Goal: Navigation & Orientation: Find specific page/section

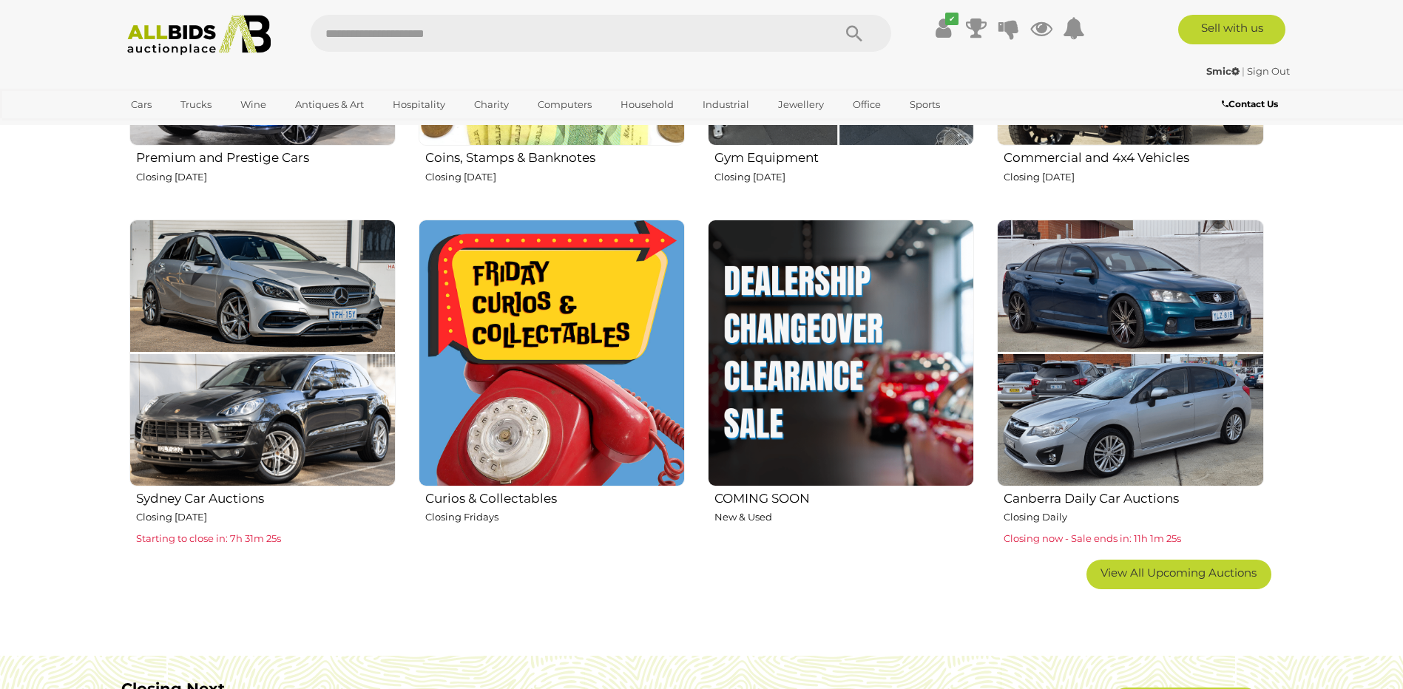
scroll to position [961, 0]
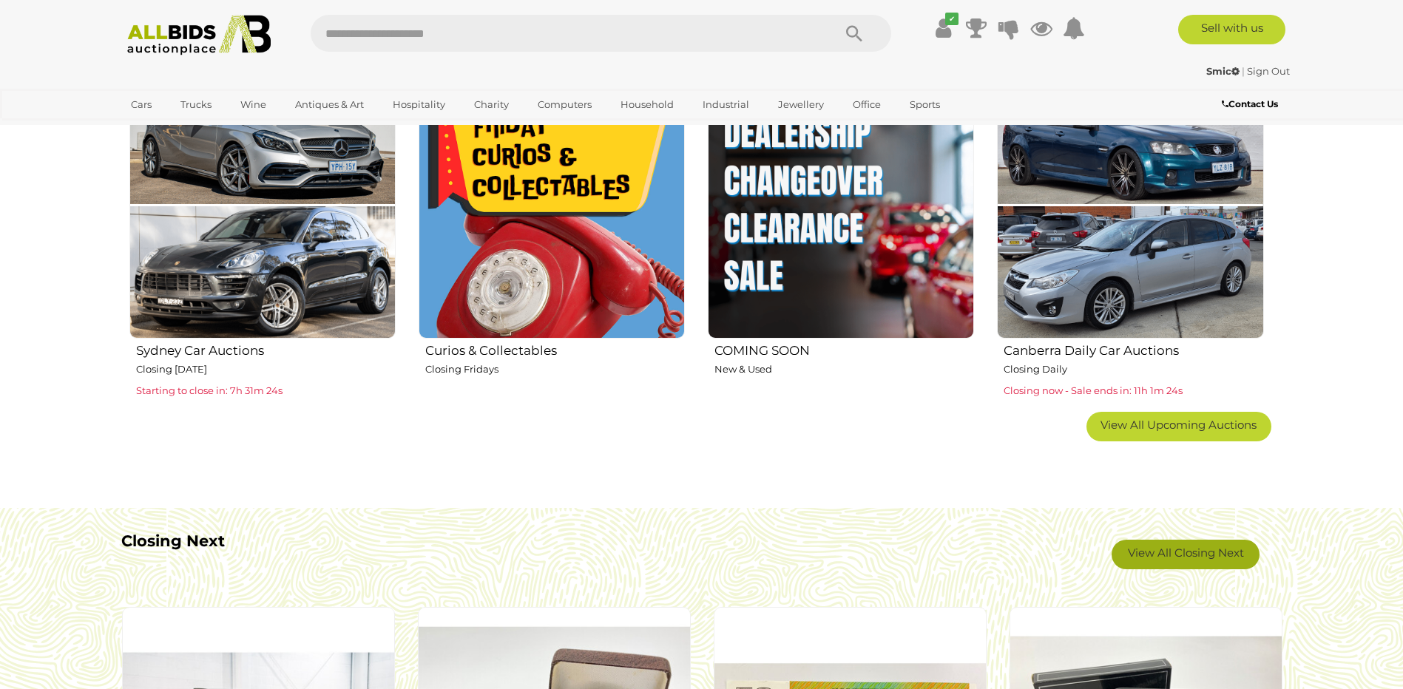
click at [1181, 558] on link "View All Closing Next" at bounding box center [1186, 555] width 148 height 30
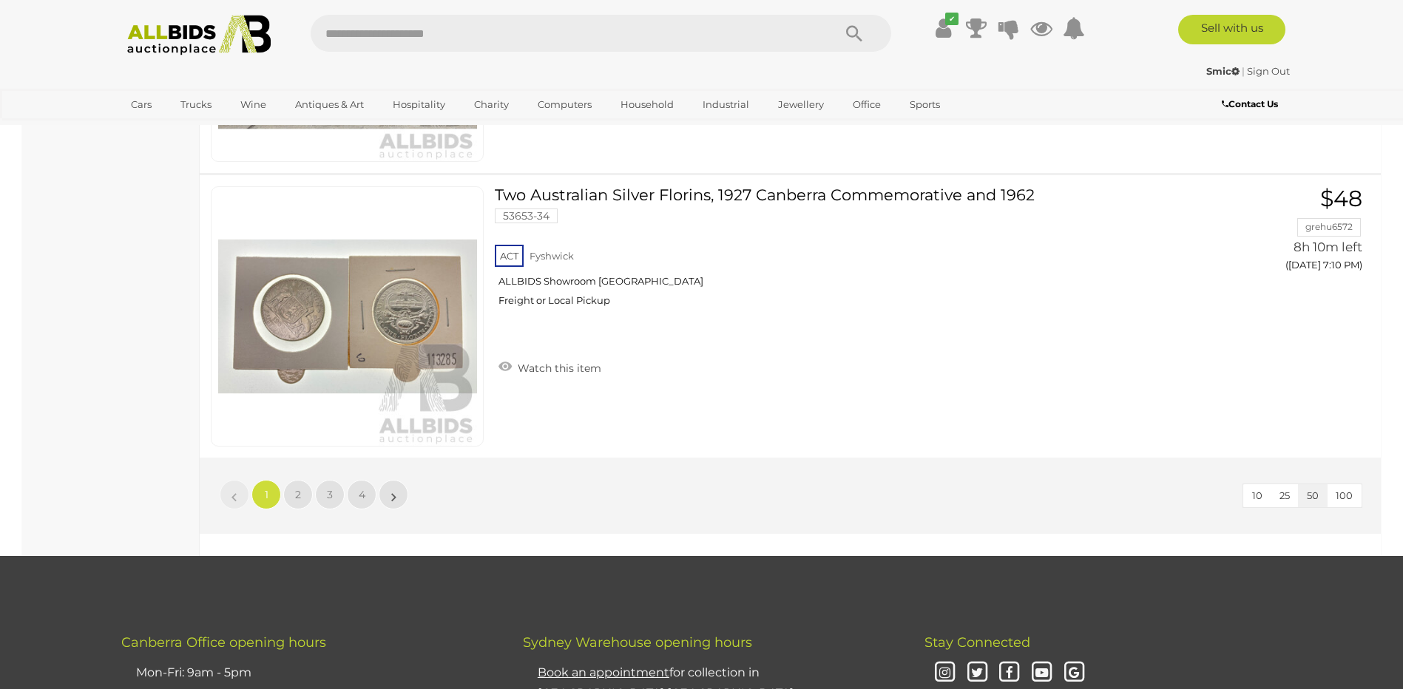
scroll to position [14053, 0]
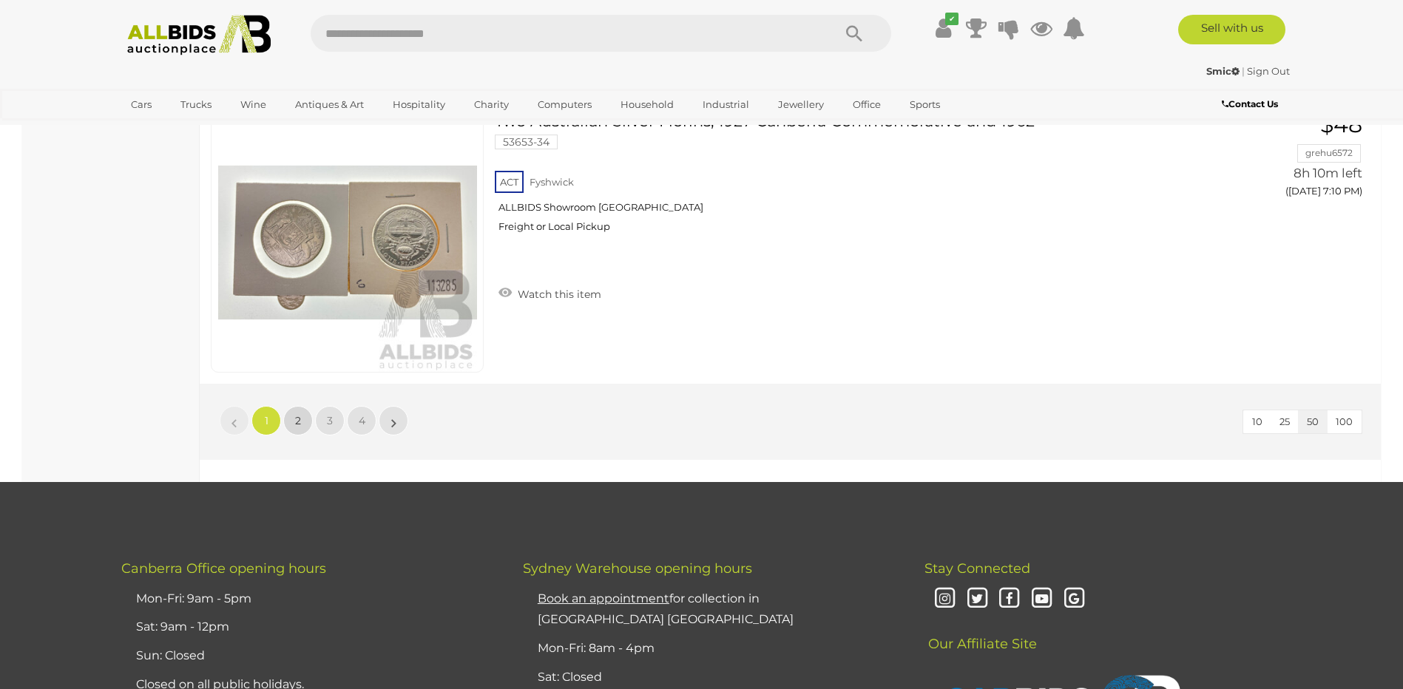
click at [305, 423] on link "2" at bounding box center [298, 421] width 30 height 30
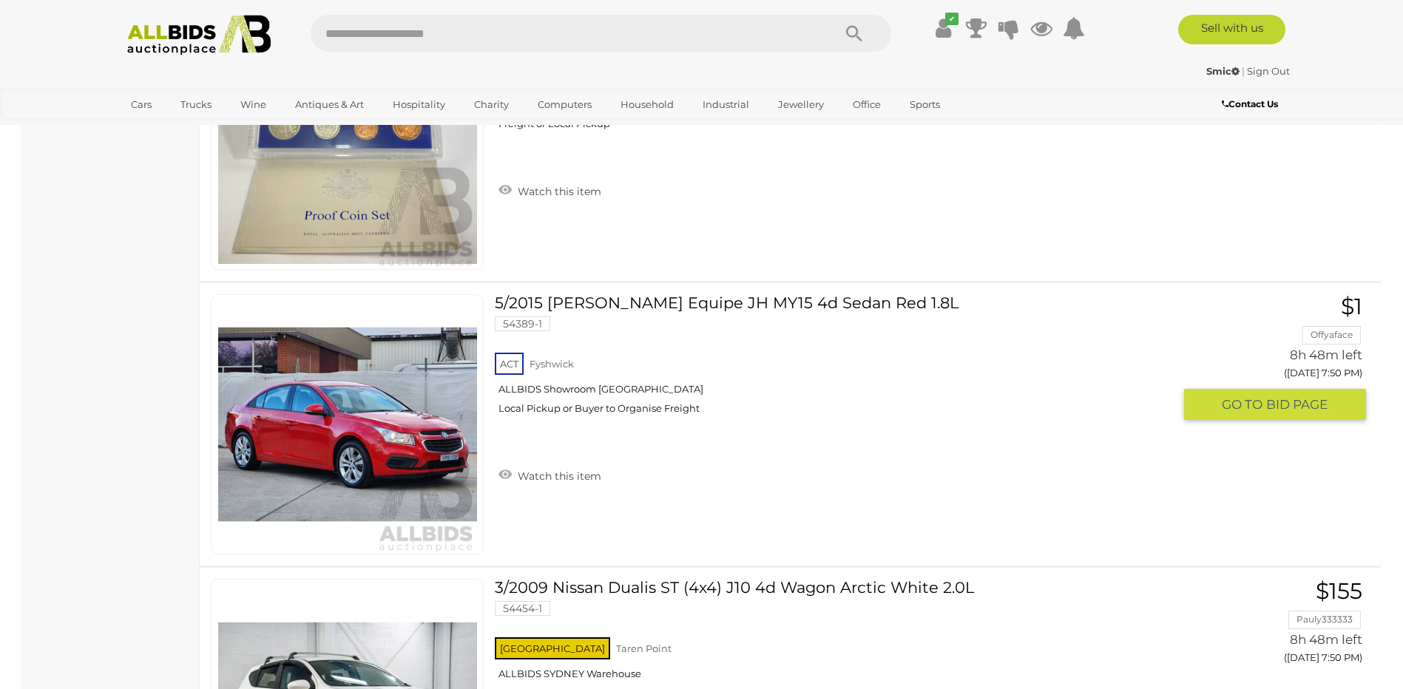
scroll to position [13882, 0]
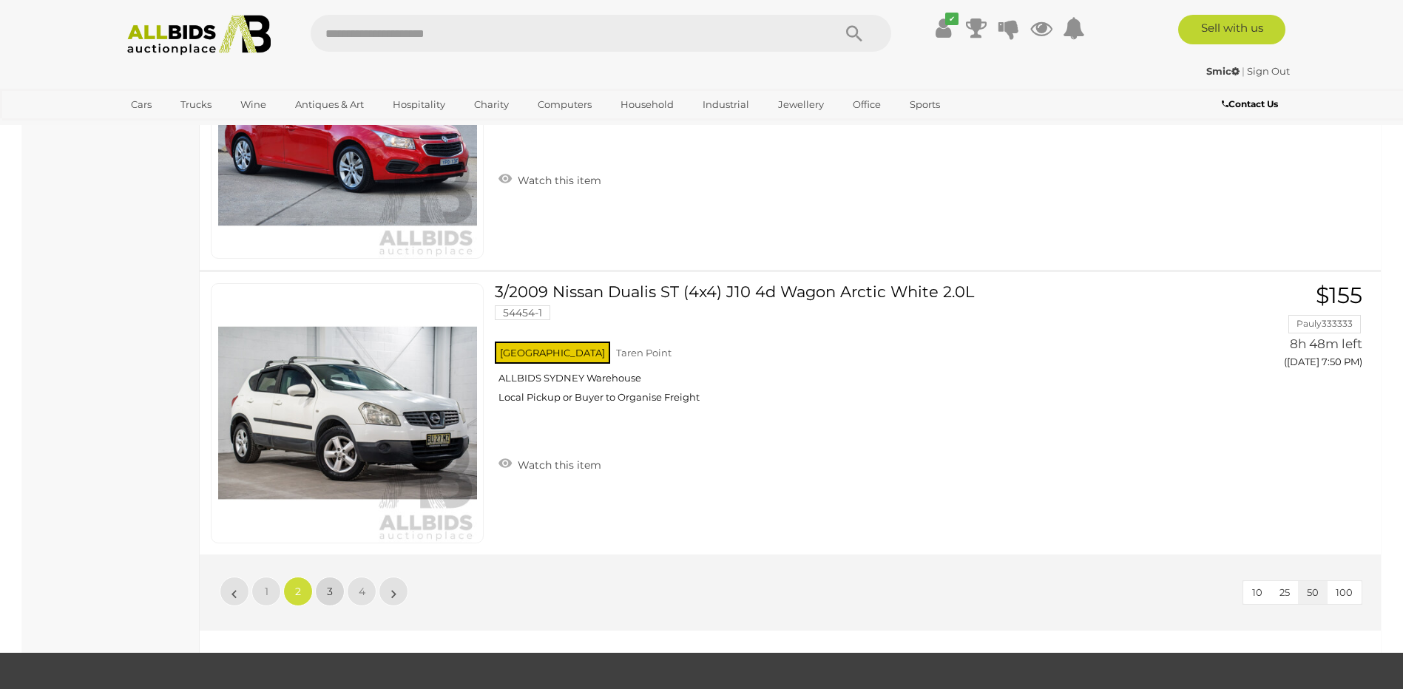
click at [337, 596] on link "3" at bounding box center [330, 592] width 30 height 30
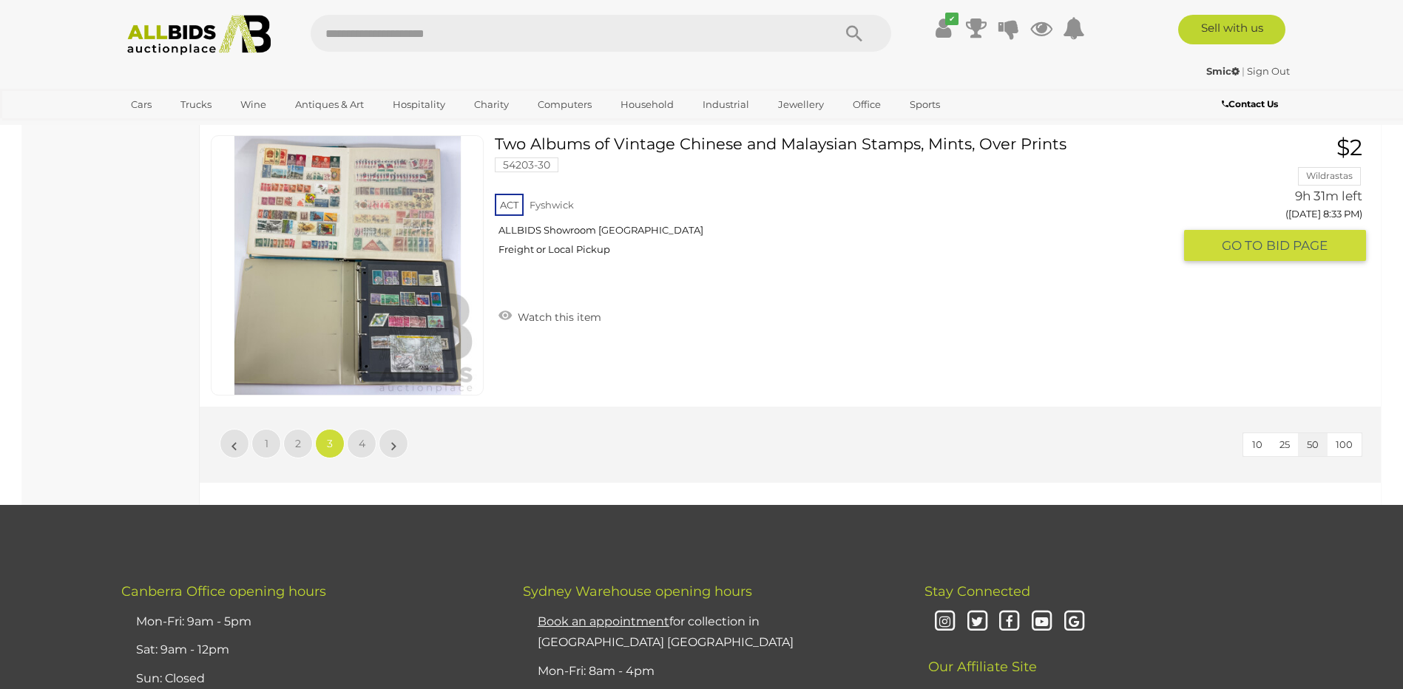
scroll to position [14104, 0]
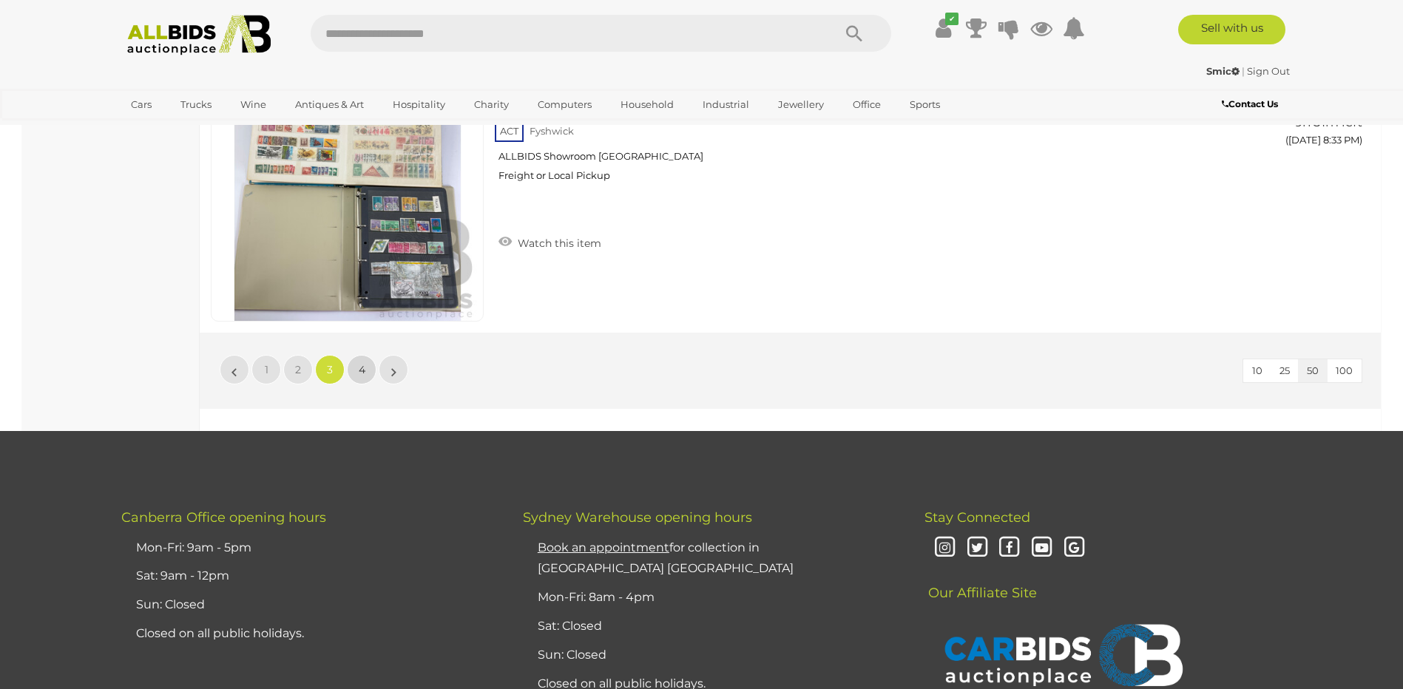
click at [365, 370] on span "4" at bounding box center [362, 369] width 7 height 13
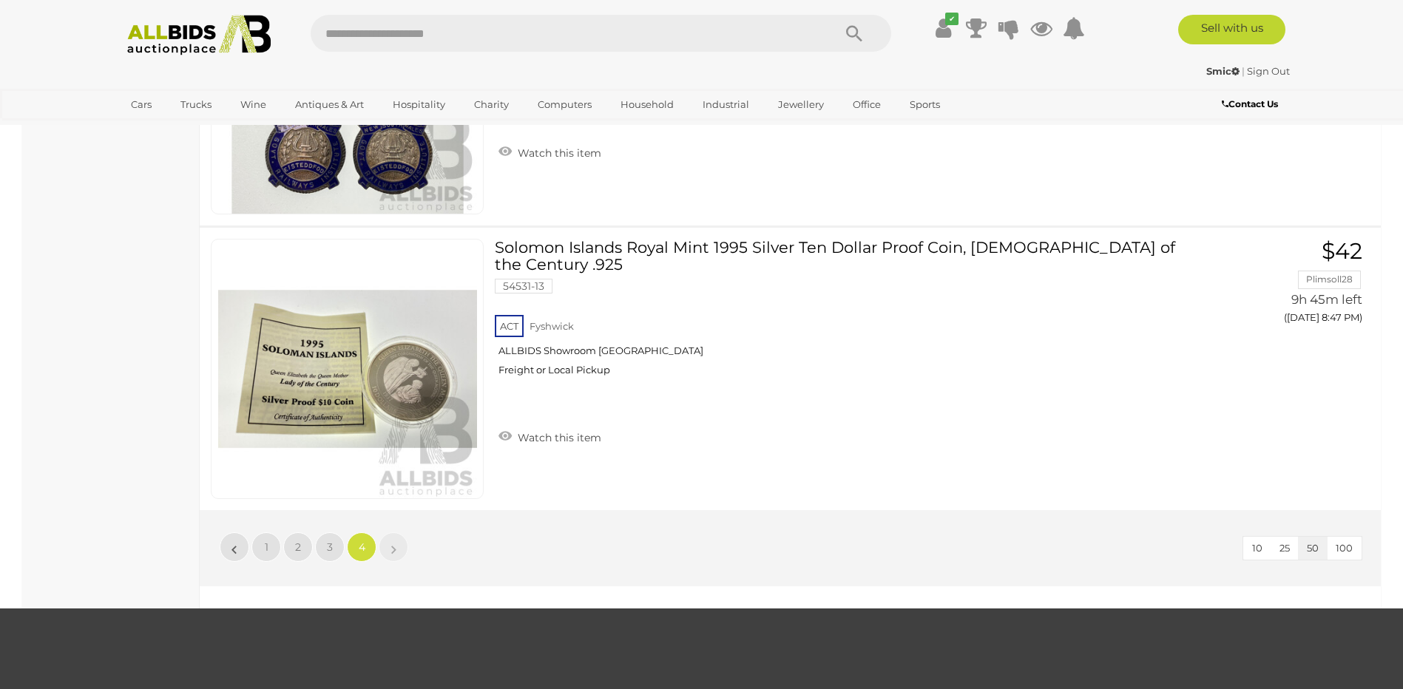
scroll to position [3749, 0]
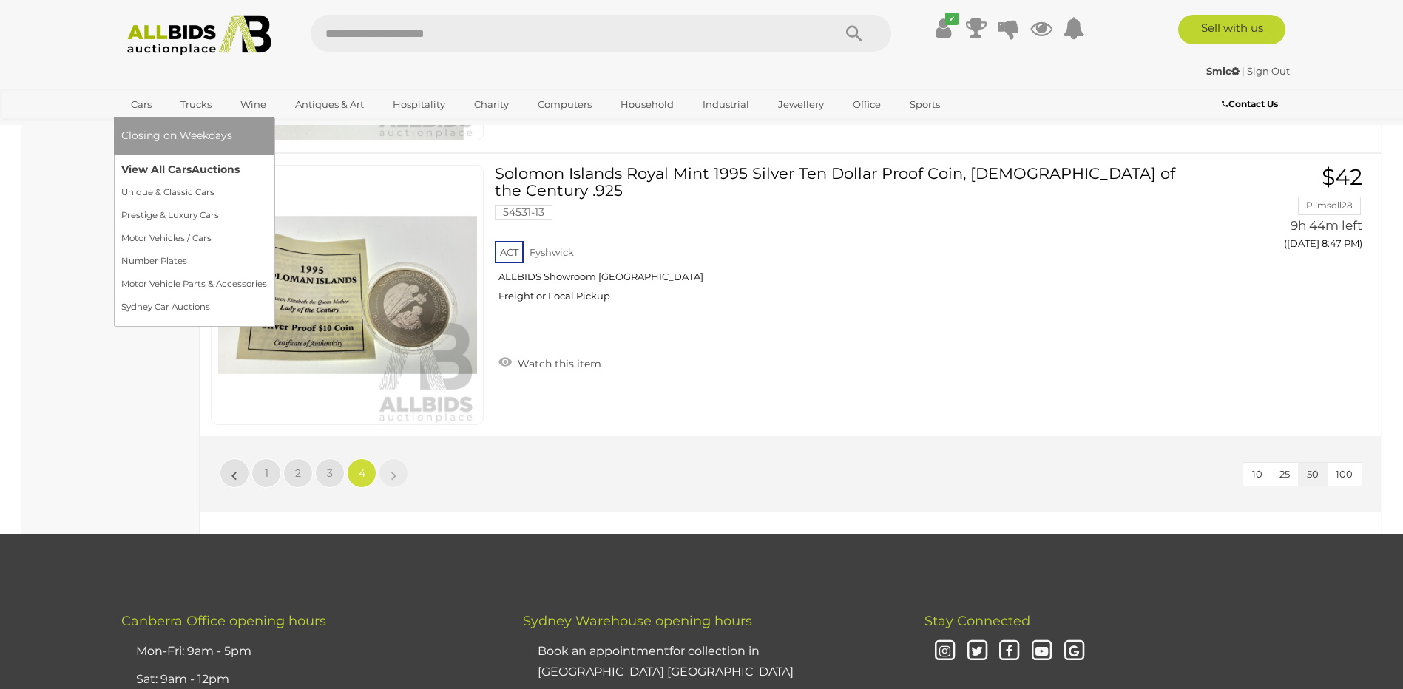
click at [160, 172] on link "View All Cars Auctions" at bounding box center [194, 169] width 146 height 23
